Goal: Task Accomplishment & Management: Manage account settings

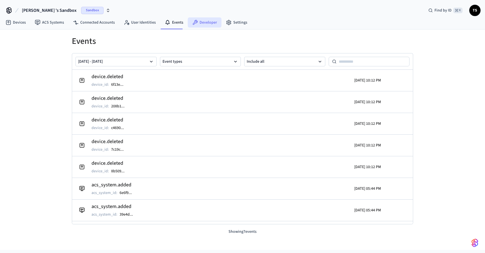
click at [205, 24] on link "Developer" at bounding box center [205, 22] width 34 height 10
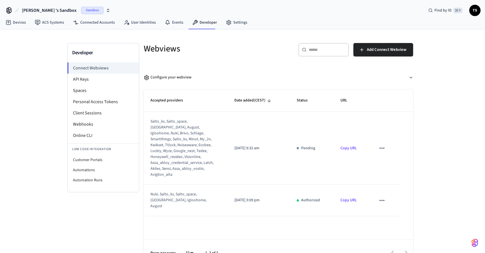
click at [383, 145] on icon "sticky table" at bounding box center [381, 147] width 7 height 7
click at [392, 162] on li "Delete" at bounding box center [393, 162] width 26 height 15
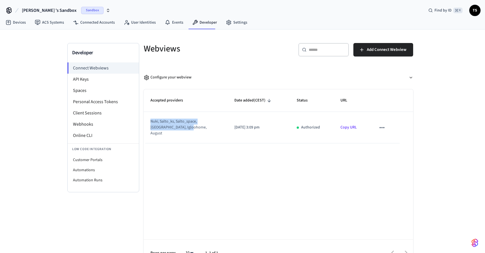
drag, startPoint x: 151, startPoint y: 120, endPoint x: 197, endPoint y: 126, distance: 46.1
click at [197, 126] on div "nuki, salto_ks, salto_space, [GEOGRAPHIC_DATA], igloohome, august" at bounding box center [181, 127] width 63 height 18
click at [205, 129] on div "nuki, salto_ks, salto_space, [GEOGRAPHIC_DATA], igloohome, august" at bounding box center [181, 127] width 63 height 18
click at [471, 10] on span "TS" at bounding box center [475, 10] width 10 height 10
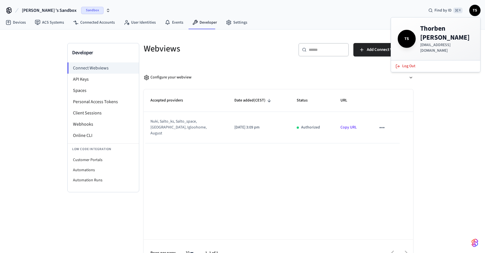
click at [110, 4] on div "Thorben 's Sandbox Sandbox Find by ID ⌘ K TS" at bounding box center [242, 8] width 485 height 16
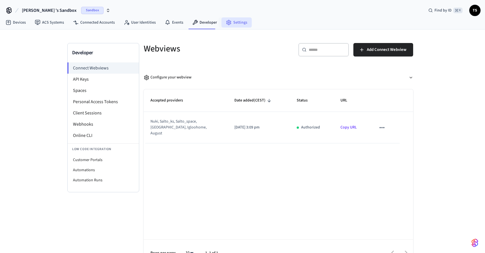
click at [233, 20] on link "Settings" at bounding box center [236, 22] width 30 height 10
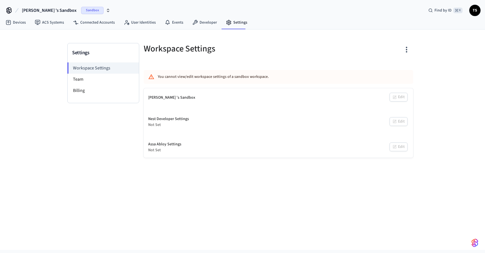
click at [411, 51] on button "button" at bounding box center [406, 49] width 13 height 22
click at [418, 49] on div at bounding box center [242, 126] width 485 height 253
click at [473, 242] on img "button" at bounding box center [474, 242] width 7 height 9
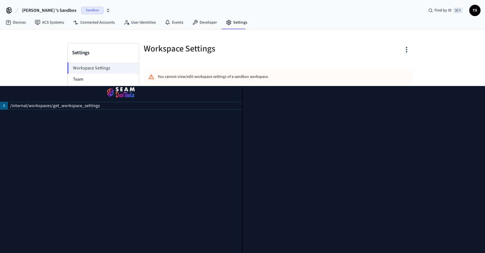
click at [280, 60] on div at bounding box center [344, 48] width 138 height 25
click at [4, 91] on button "button" at bounding box center [121, 92] width 242 height 13
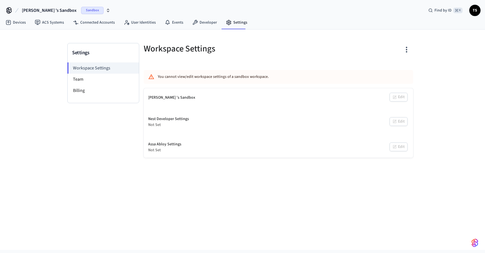
click at [106, 9] on icon "button" at bounding box center [108, 10] width 4 height 4
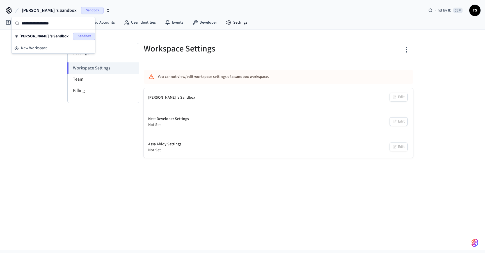
click at [106, 9] on icon "button" at bounding box center [108, 10] width 4 height 4
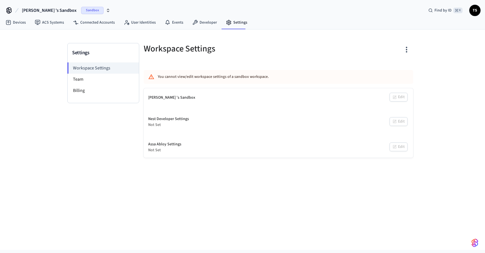
click at [106, 9] on icon "button" at bounding box center [108, 10] width 4 height 4
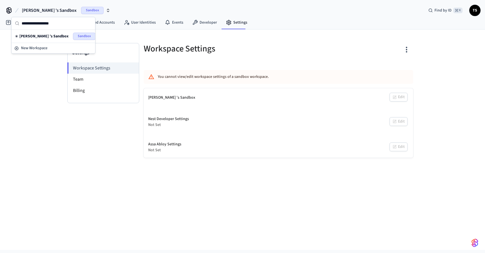
click at [34, 148] on div "Settings Workspace Settings Team Billing Workspace Settings You cannot view/edi…" at bounding box center [242, 139] width 485 height 220
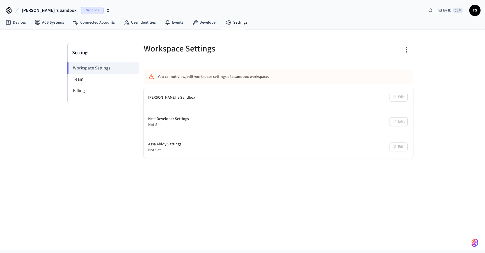
click at [477, 10] on span "TS" at bounding box center [475, 10] width 10 height 10
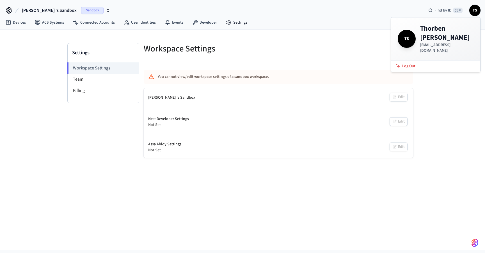
click at [440, 96] on div "Settings Workspace Settings Team Billing Workspace Settings You cannot view/edi…" at bounding box center [242, 139] width 485 height 220
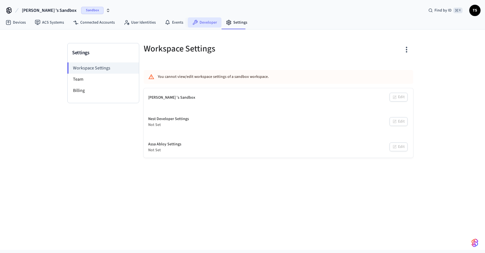
click at [204, 22] on link "Developer" at bounding box center [205, 22] width 34 height 10
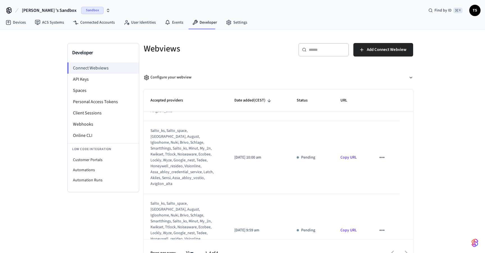
scroll to position [68, 0]
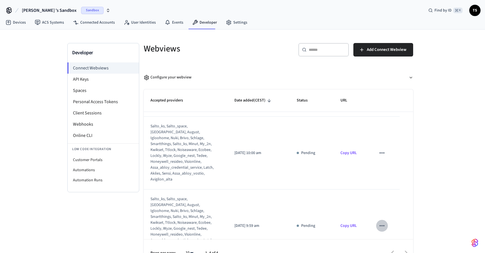
click at [383, 222] on icon "sticky table" at bounding box center [381, 225] width 7 height 7
click at [399, 230] on li "Delete" at bounding box center [393, 228] width 26 height 15
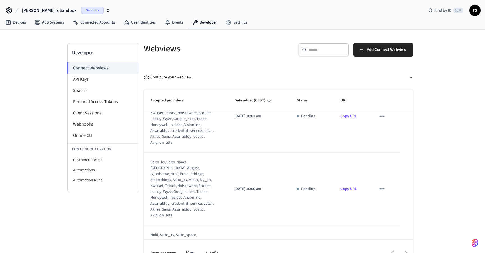
click at [381, 185] on icon "sticky table" at bounding box center [381, 188] width 7 height 7
click at [390, 196] on li "Delete" at bounding box center [393, 197] width 26 height 15
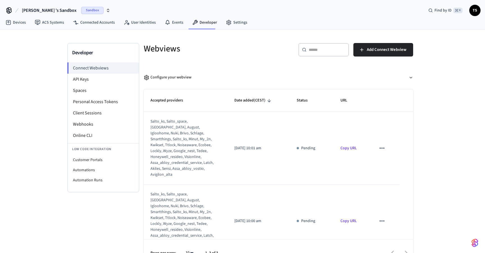
scroll to position [0, 0]
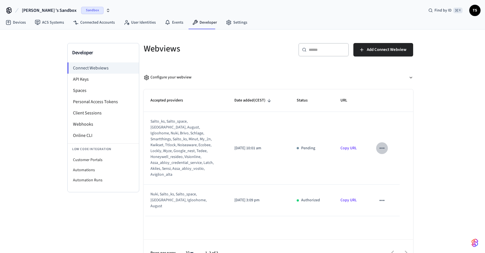
click at [381, 146] on icon "sticky table" at bounding box center [381, 147] width 7 height 7
click at [394, 161] on li "Delete" at bounding box center [393, 162] width 26 height 15
click at [383, 144] on icon "sticky table" at bounding box center [381, 147] width 7 height 7
click at [391, 161] on li "Delete" at bounding box center [393, 162] width 26 height 15
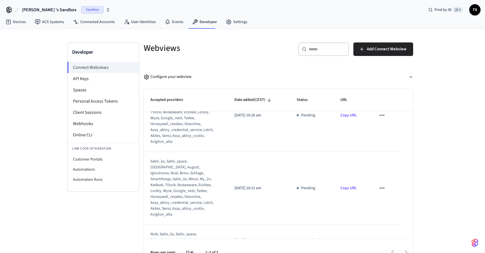
scroll to position [32, 0]
click at [383, 184] on icon "sticky table" at bounding box center [381, 187] width 7 height 7
click at [390, 196] on li "Delete" at bounding box center [393, 197] width 26 height 15
click at [382, 114] on icon "sticky table" at bounding box center [381, 115] width 7 height 7
click at [389, 130] on icon at bounding box center [387, 130] width 4 height 4
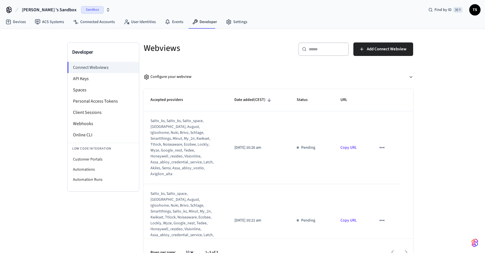
scroll to position [0, 0]
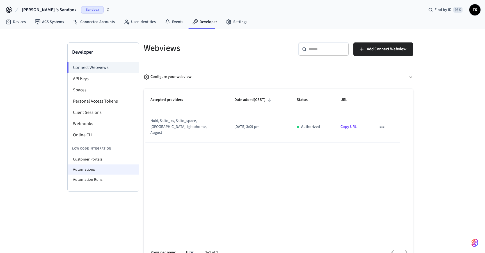
click at [97, 168] on li "Automations" at bounding box center [103, 169] width 71 height 10
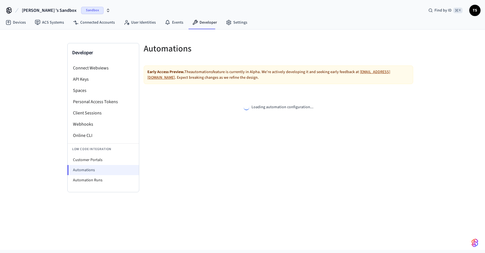
select select "**********"
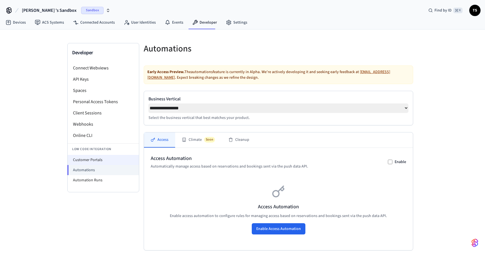
click at [97, 161] on li "Customer Portals" at bounding box center [103, 160] width 71 height 10
select select "**********"
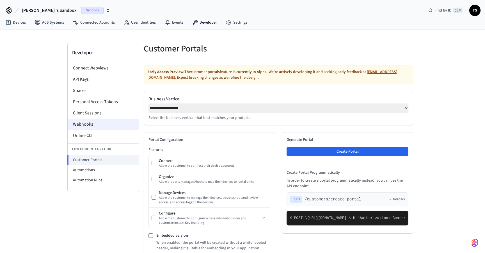
click at [92, 122] on li "Webhooks" at bounding box center [103, 123] width 71 height 11
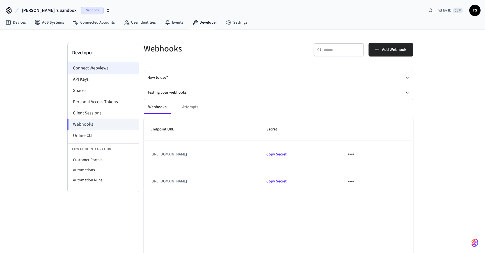
click at [115, 71] on li "Connect Webviews" at bounding box center [103, 67] width 71 height 11
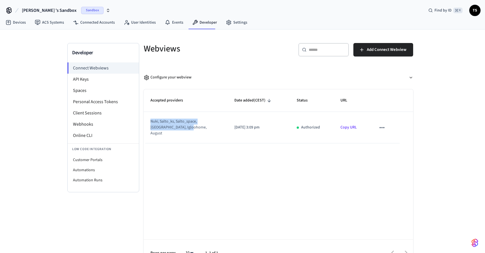
drag, startPoint x: 151, startPoint y: 121, endPoint x: 186, endPoint y: 130, distance: 36.5
click at [186, 130] on td "nuki, salto_ks, salto_space, [GEOGRAPHIC_DATA], igloohome, august" at bounding box center [186, 127] width 84 height 31
copy div "nuki, salto_ks, salto_space, [GEOGRAPHIC_DATA], igloohome, august"
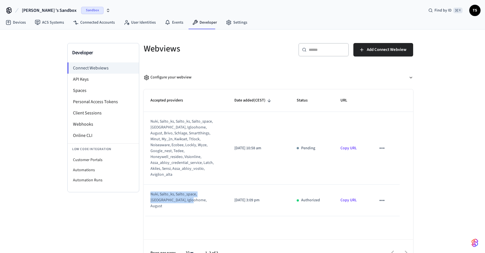
click at [382, 144] on icon "sticky table" at bounding box center [381, 147] width 7 height 7
click at [392, 161] on li "Delete" at bounding box center [393, 162] width 26 height 15
